Goal: Task Accomplishment & Management: Complete application form

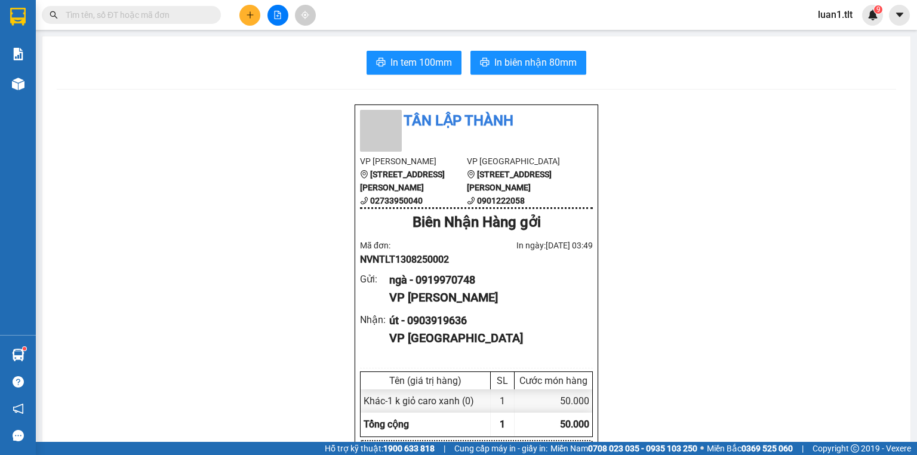
click at [247, 22] on button at bounding box center [249, 15] width 21 height 21
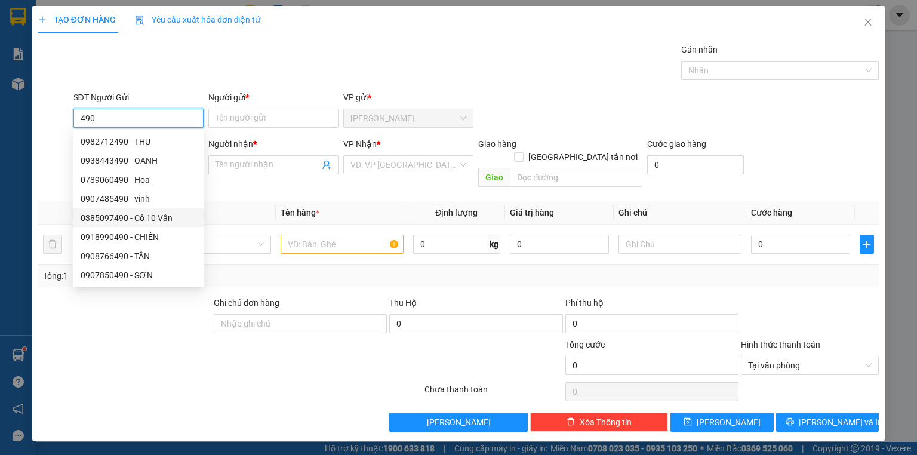
click at [160, 225] on div "0385097490 - Cô 10 Vân" at bounding box center [138, 217] width 130 height 19
type input "0385097490"
type input "Cô 10 Vân"
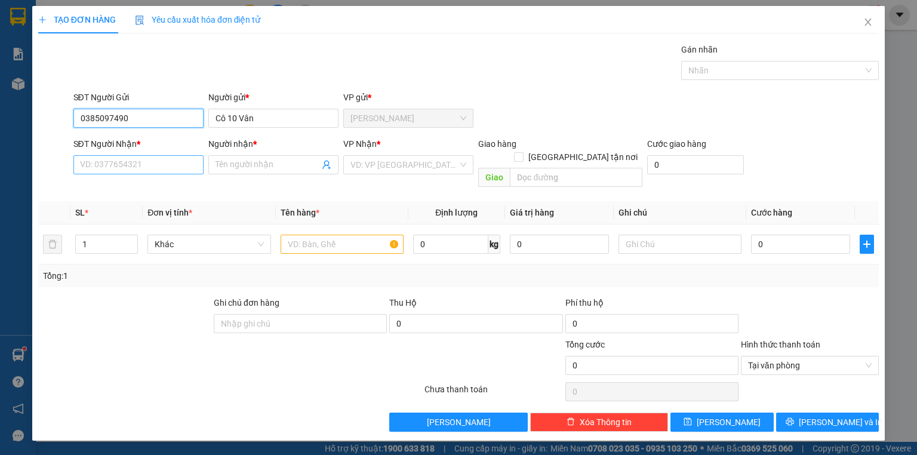
type input "0385097490"
click at [156, 170] on input "SĐT Người Nhận *" at bounding box center [138, 164] width 130 height 19
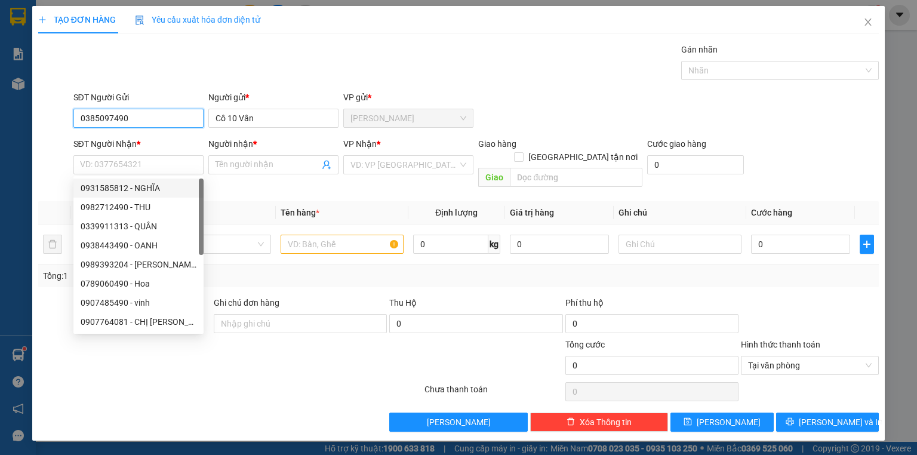
click at [166, 119] on input "0385097490" at bounding box center [138, 118] width 130 height 19
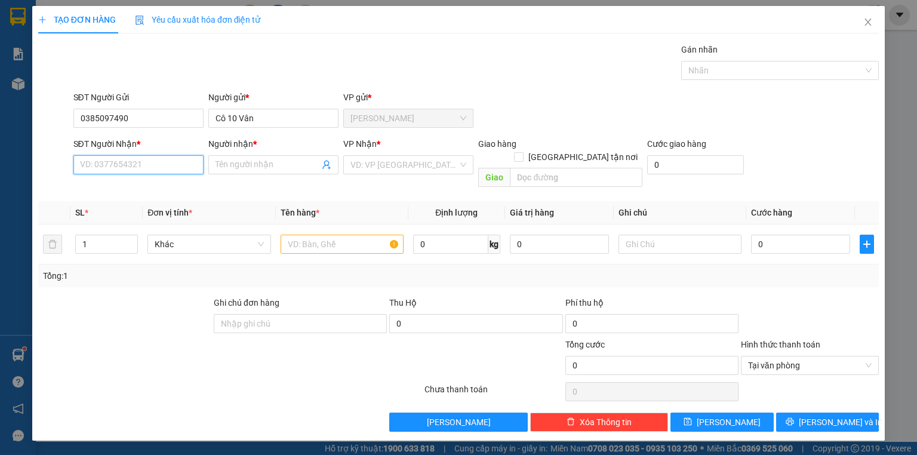
click at [165, 167] on input "SĐT Người Nhận *" at bounding box center [138, 164] width 130 height 19
click at [150, 204] on div "0938100759 - KIM ANH" at bounding box center [140, 207] width 118 height 13
type input "0938100759"
type input "[PERSON_NAME]"
type input "0938100759"
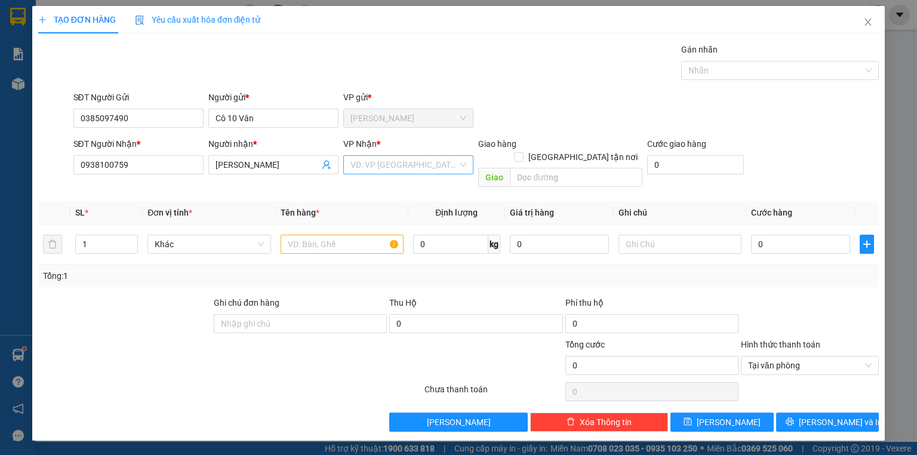
click at [391, 160] on input "search" at bounding box center [403, 165] width 107 height 18
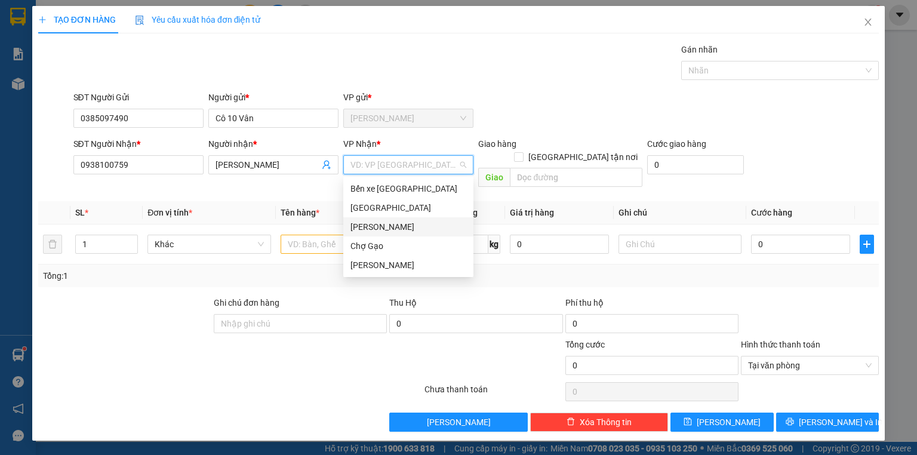
click at [386, 226] on div "Cao Tốc" at bounding box center [408, 226] width 116 height 13
click at [392, 265] on div "[PERSON_NAME] [PERSON_NAME]" at bounding box center [408, 265] width 116 height 13
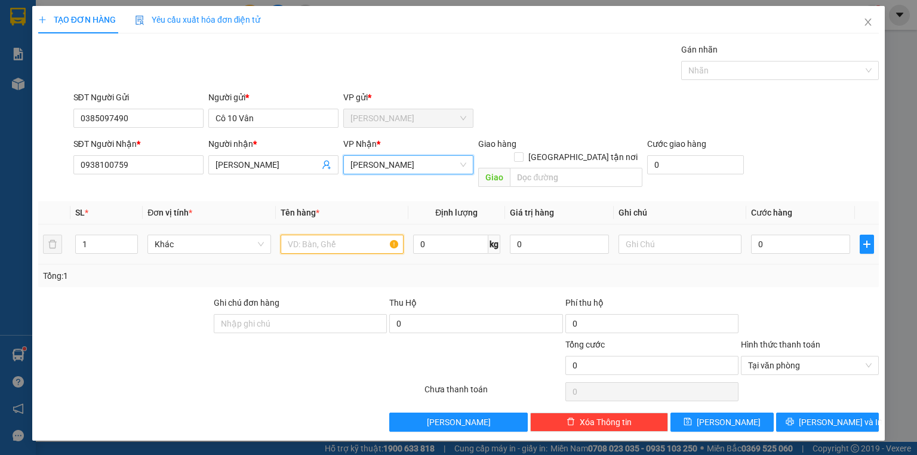
click at [317, 235] on input "text" at bounding box center [342, 244] width 123 height 19
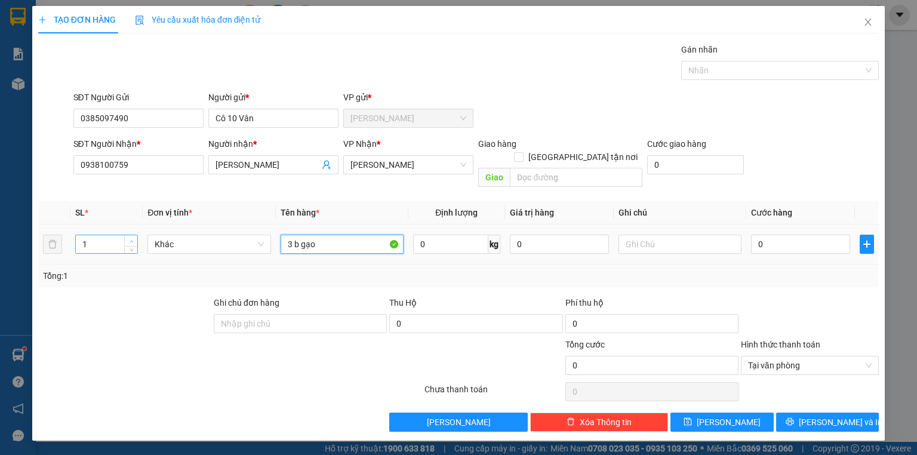
type input "3 b gạo"
click at [130, 239] on icon "up" at bounding box center [132, 241] width 4 height 4
type input "3"
click at [130, 239] on icon "up" at bounding box center [132, 241] width 4 height 4
click at [793, 235] on input "0" at bounding box center [800, 244] width 99 height 19
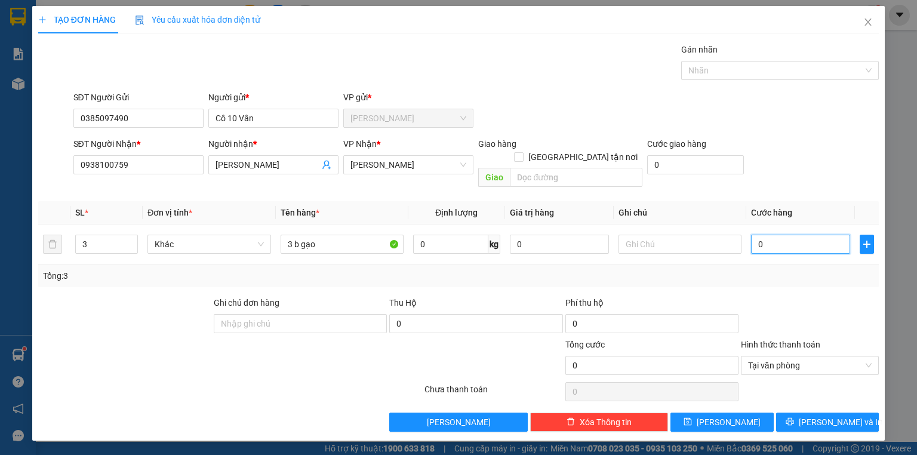
type input "1"
type input "10"
type input "100"
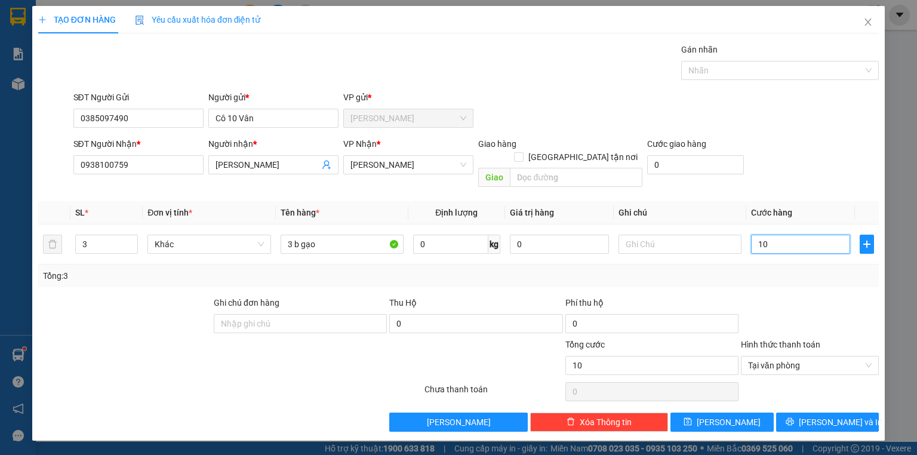
type input "100"
type input "100.000"
click at [832, 296] on div at bounding box center [810, 317] width 140 height 42
click at [822, 413] on button "Lưu và In" at bounding box center [827, 422] width 103 height 19
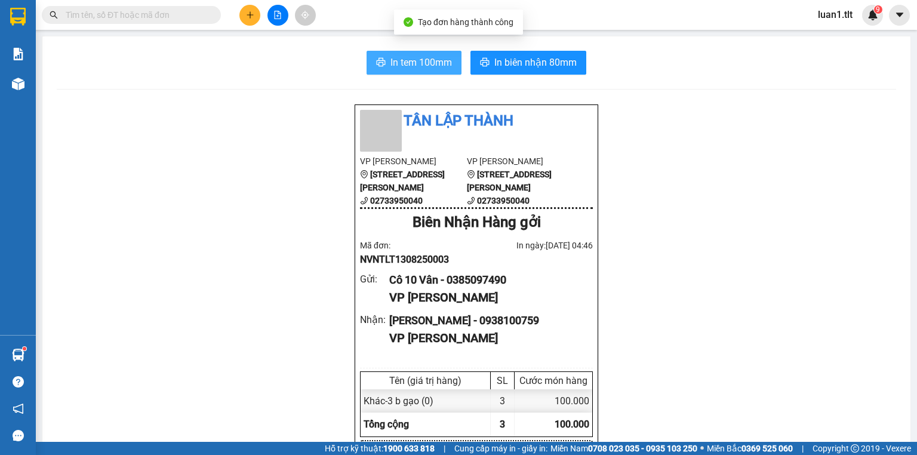
click at [435, 64] on span "In tem 100mm" at bounding box center [420, 62] width 61 height 15
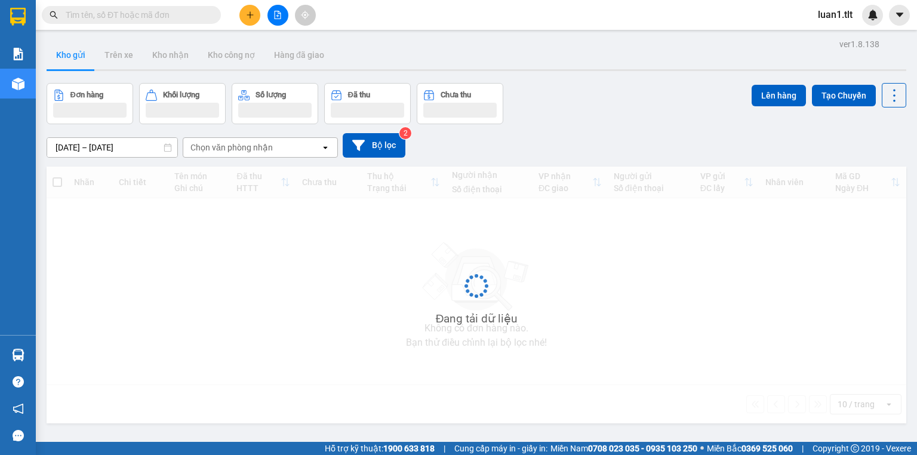
click at [146, 19] on input "text" at bounding box center [136, 14] width 141 height 13
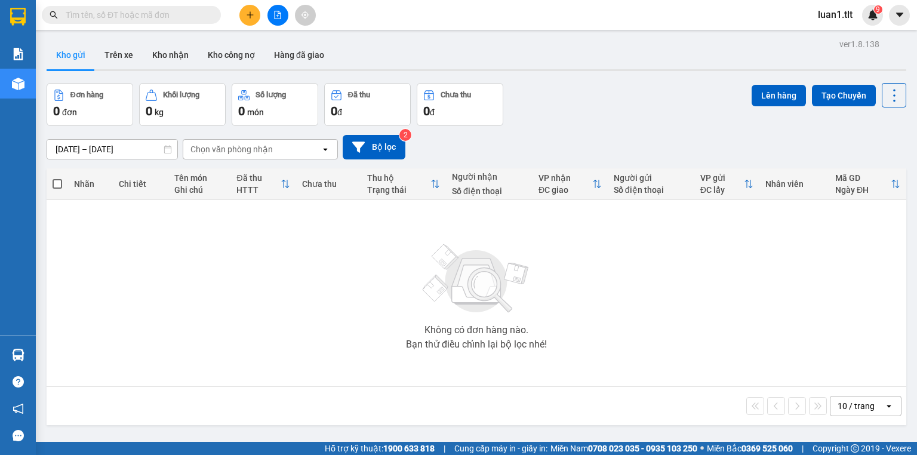
paste input "0385097490"
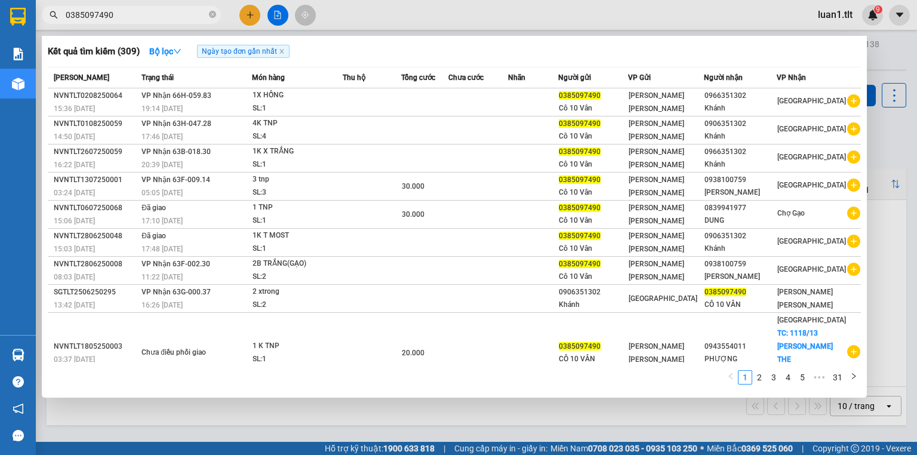
type input "0385097490"
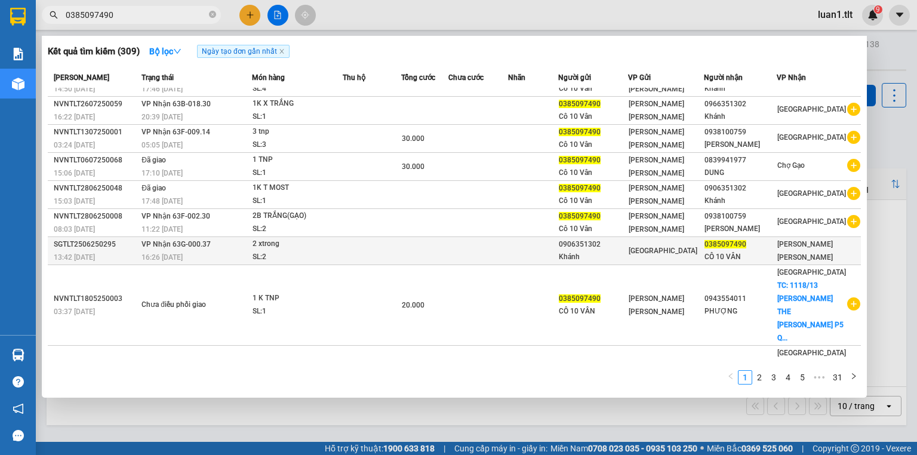
scroll to position [55, 0]
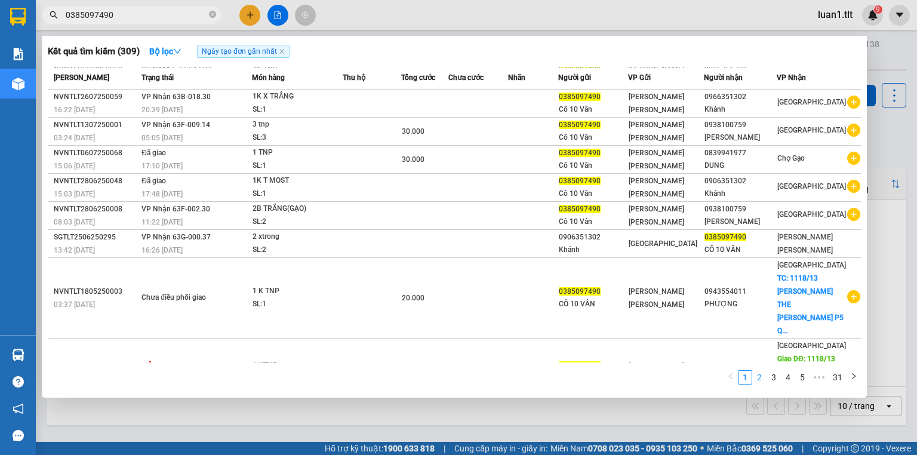
click at [753, 375] on li "2" at bounding box center [759, 377] width 14 height 14
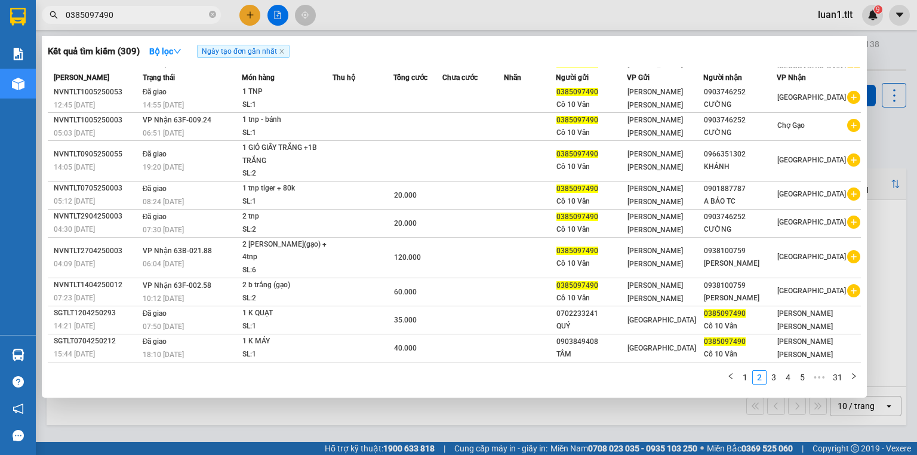
scroll to position [15, 0]
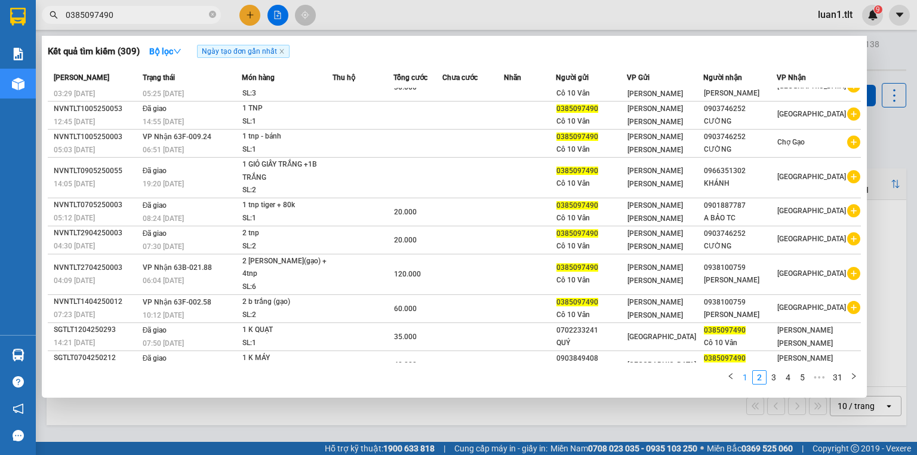
click at [747, 382] on link "1" at bounding box center [745, 377] width 13 height 13
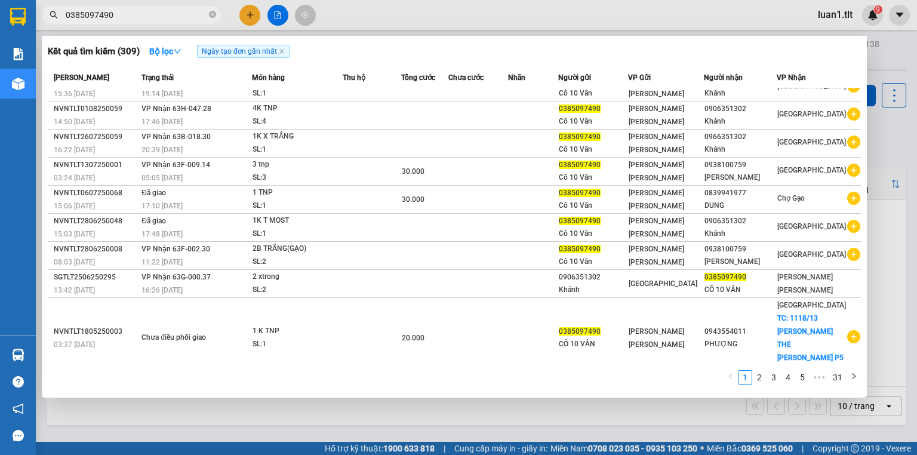
scroll to position [55, 0]
